Goal: Find specific page/section: Find specific page/section

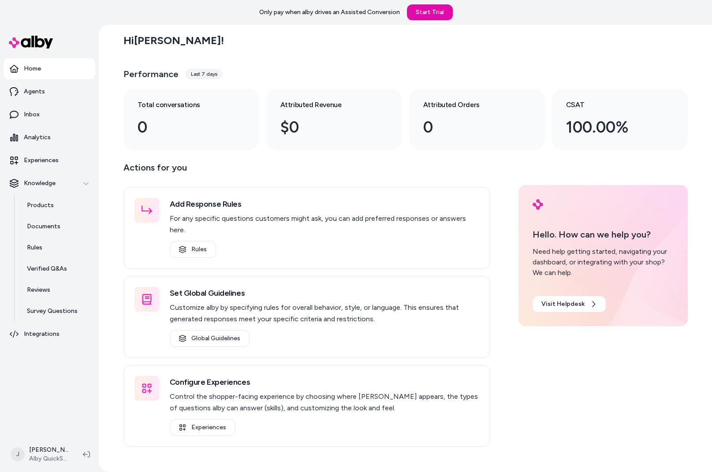
click at [106, 98] on div "Hi [PERSON_NAME] ! Performance Last 7 days Total conversations 0 Attributed Rev…" at bounding box center [405, 248] width 613 height 447
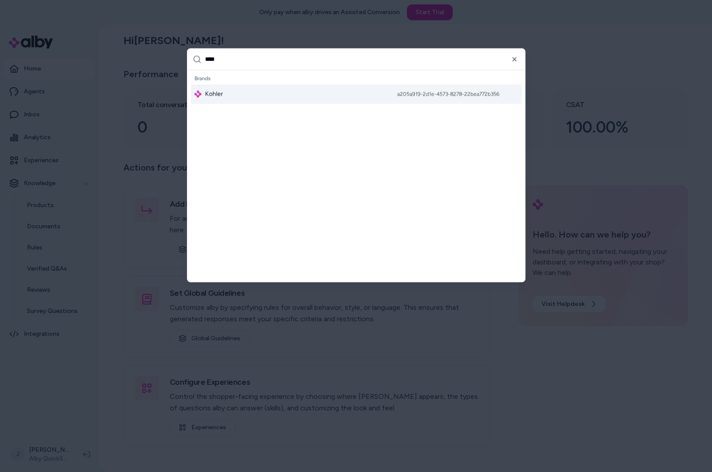
type input "****"
click at [216, 86] on div "Kohler a205a919-2d1e-4573-8278-22bea772b356" at bounding box center [356, 93] width 331 height 19
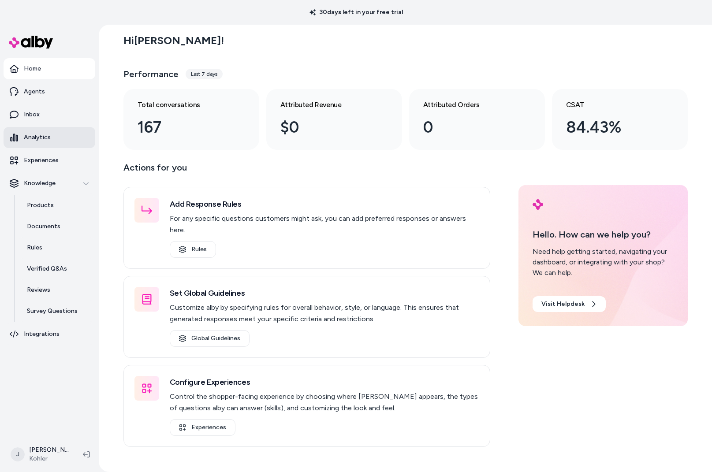
click at [44, 133] on p "Analytics" at bounding box center [37, 137] width 27 height 9
